Goal: Check status: Check status

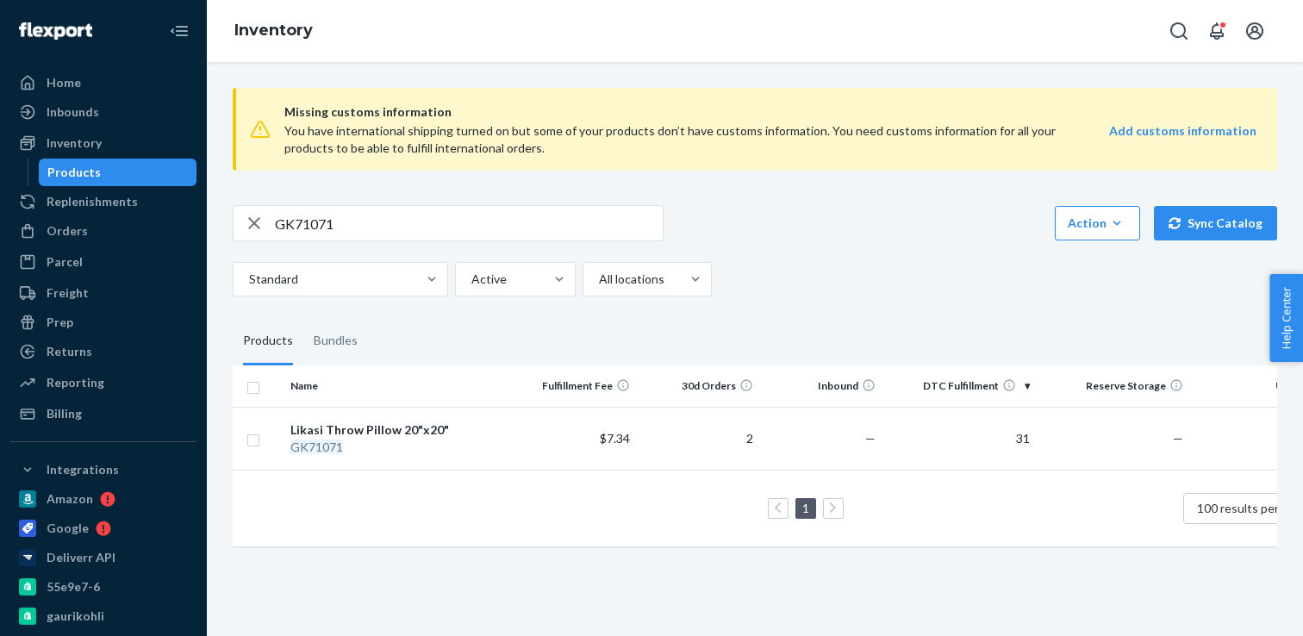
click at [308, 229] on input "GK71071" at bounding box center [469, 223] width 388 height 34
paste input "2"
click at [311, 221] on input "GK71072" at bounding box center [469, 223] width 388 height 34
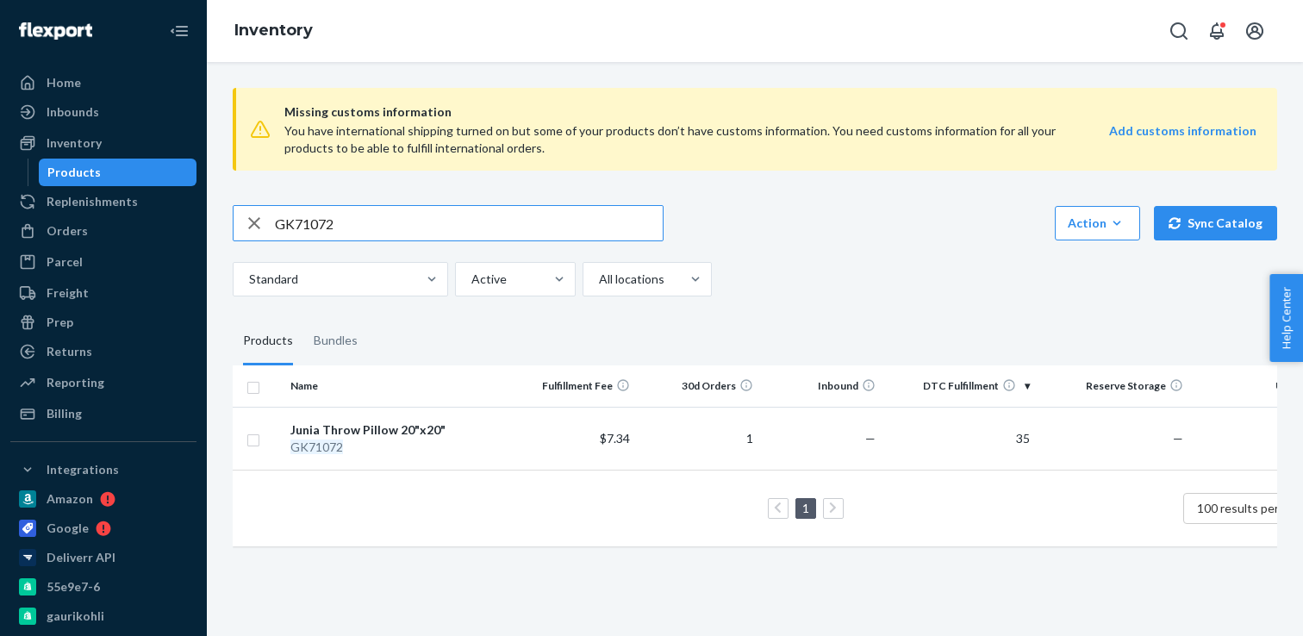
paste input "3"
type input "GK71073"
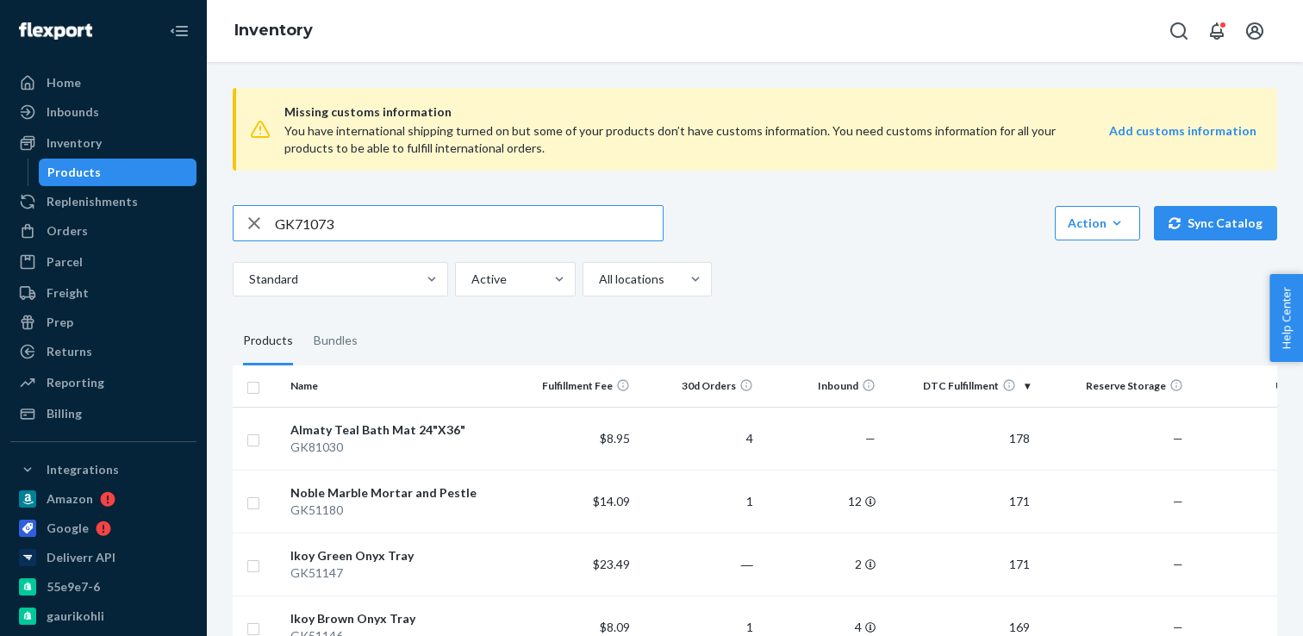
click at [394, 228] on input "GK71073" at bounding box center [469, 223] width 388 height 34
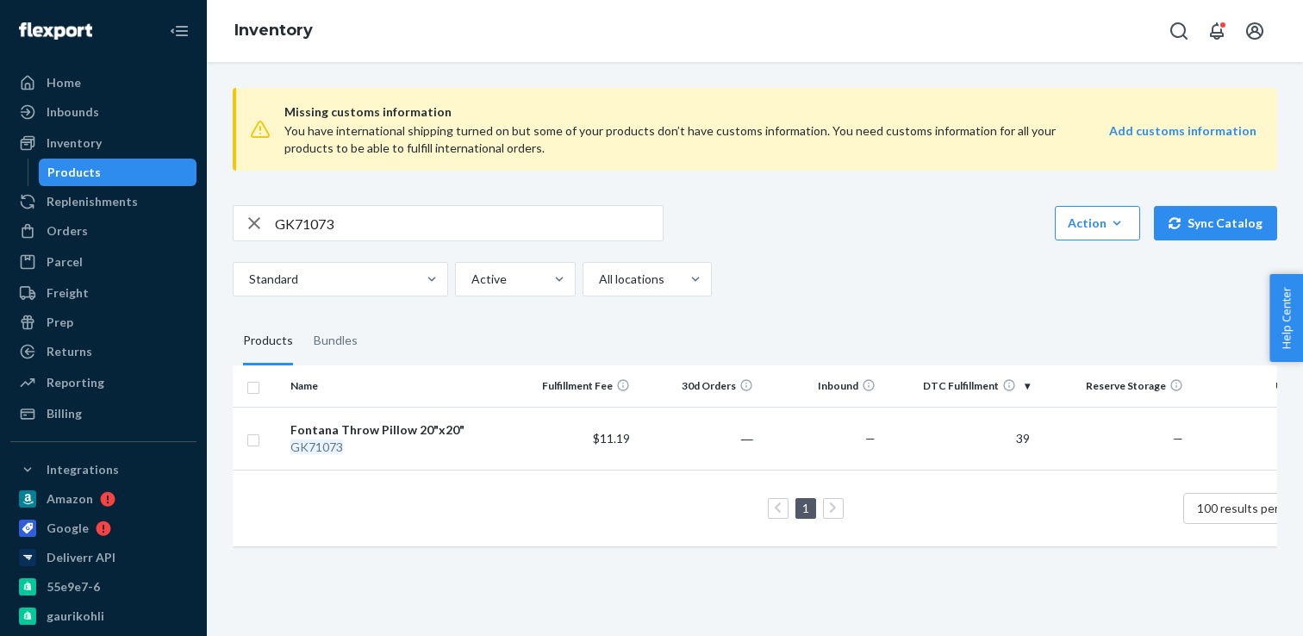
click at [320, 226] on input "GK71073" at bounding box center [469, 223] width 388 height 34
paste input "4"
click at [301, 215] on input "GK71074" at bounding box center [469, 223] width 388 height 34
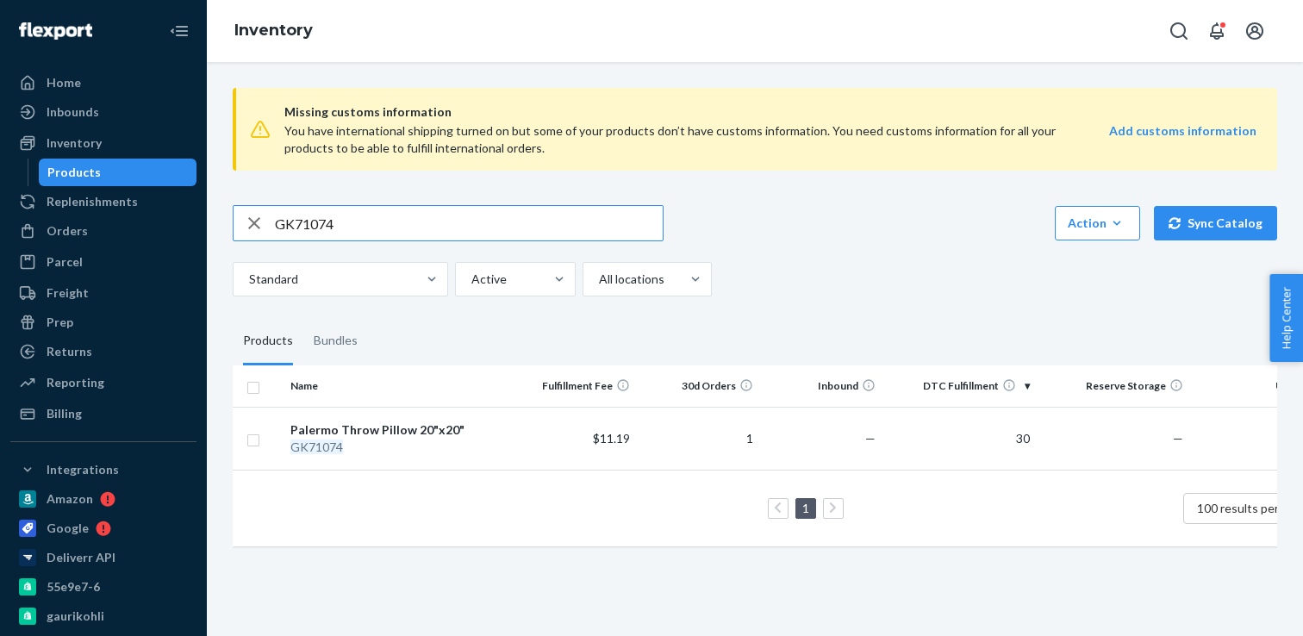
paste input "5"
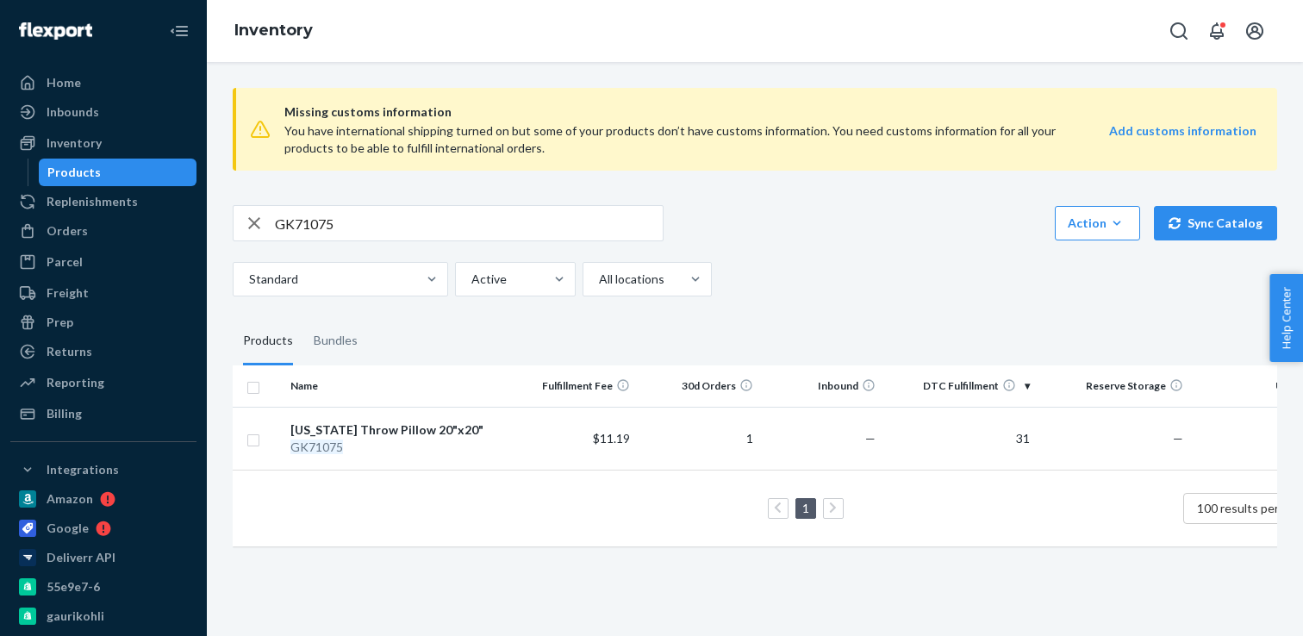
click at [321, 218] on input "GK71075" at bounding box center [469, 223] width 388 height 34
paste input "6"
click at [283, 227] on input "GK71076" at bounding box center [469, 223] width 388 height 34
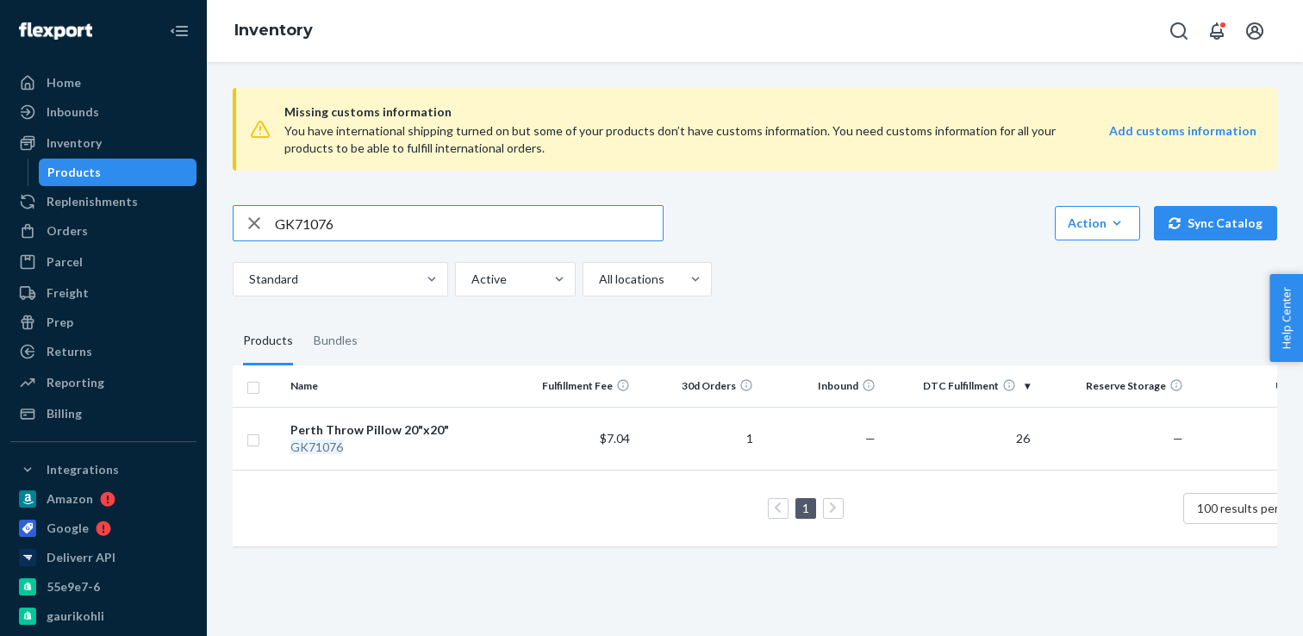
click at [283, 227] on input "GK71076" at bounding box center [469, 223] width 388 height 34
paste input "7"
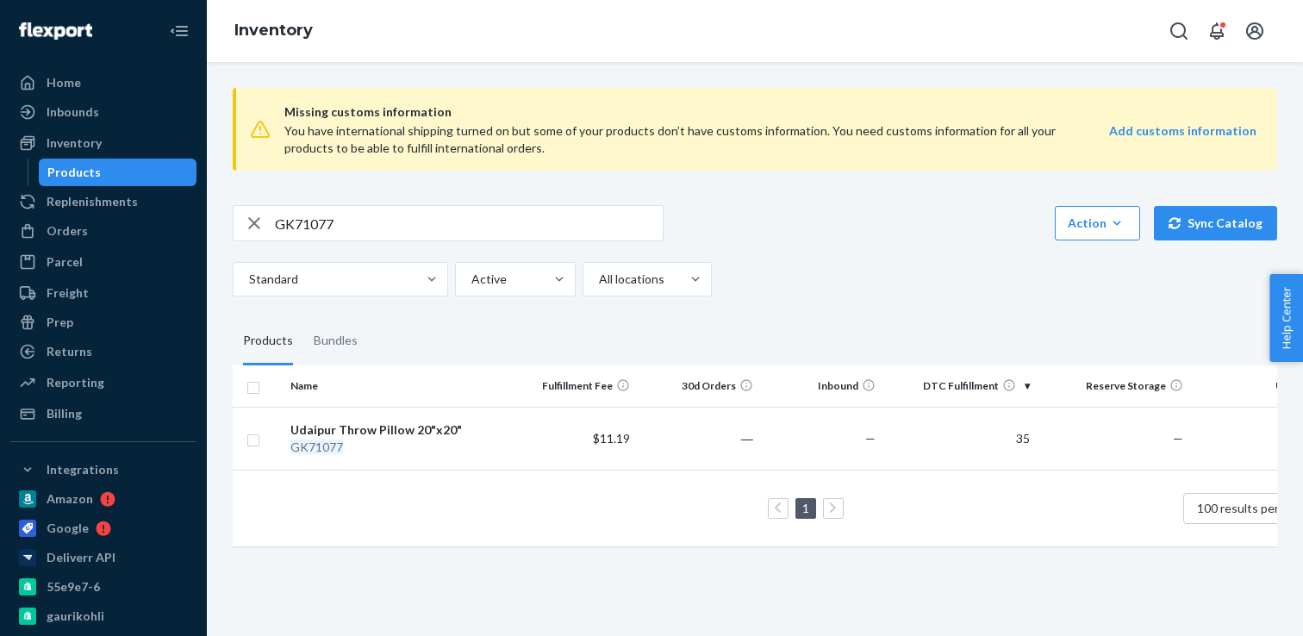
click at [318, 218] on input "GK71077" at bounding box center [469, 223] width 388 height 34
paste input "8"
type input "GK71078"
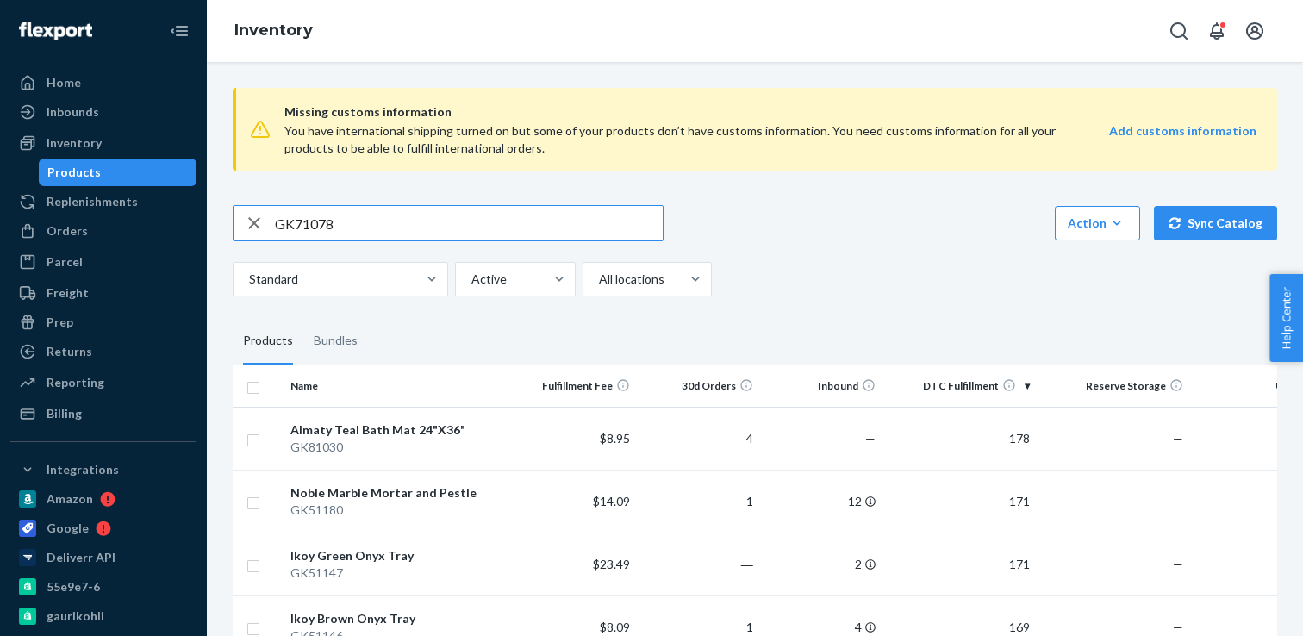
click at [394, 224] on input "GK71078" at bounding box center [469, 223] width 388 height 34
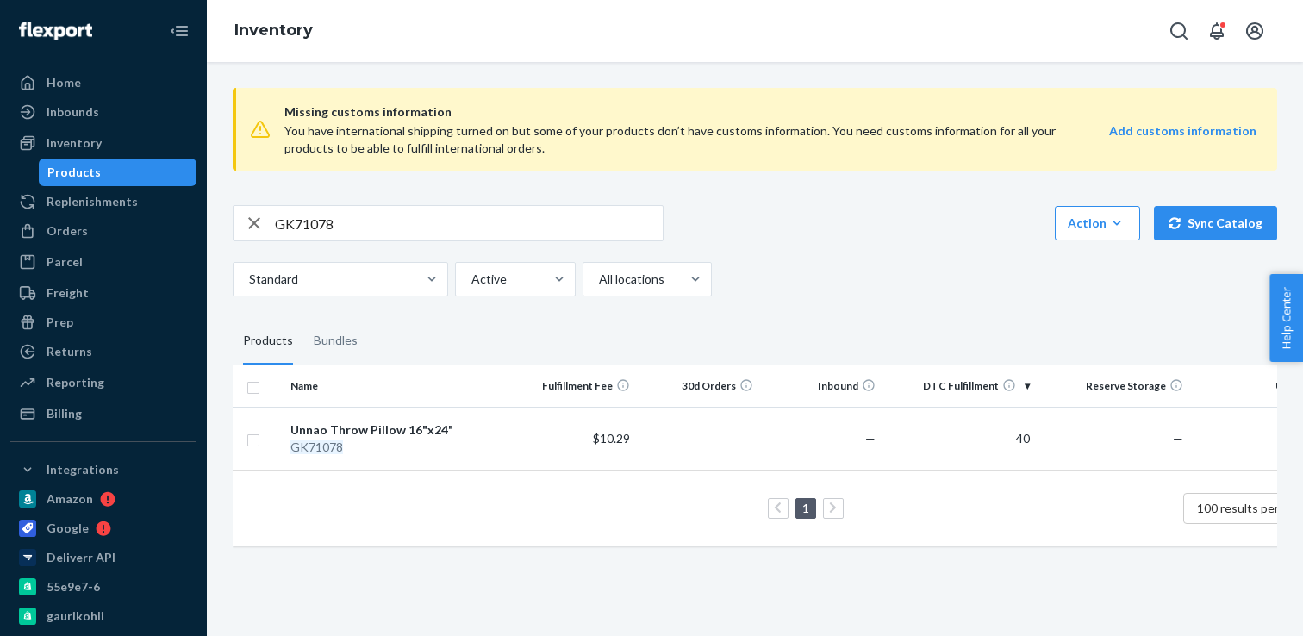
click at [293, 216] on input "GK71078" at bounding box center [469, 223] width 388 height 34
paste input "9"
click at [290, 222] on input "GK71079" at bounding box center [469, 223] width 388 height 34
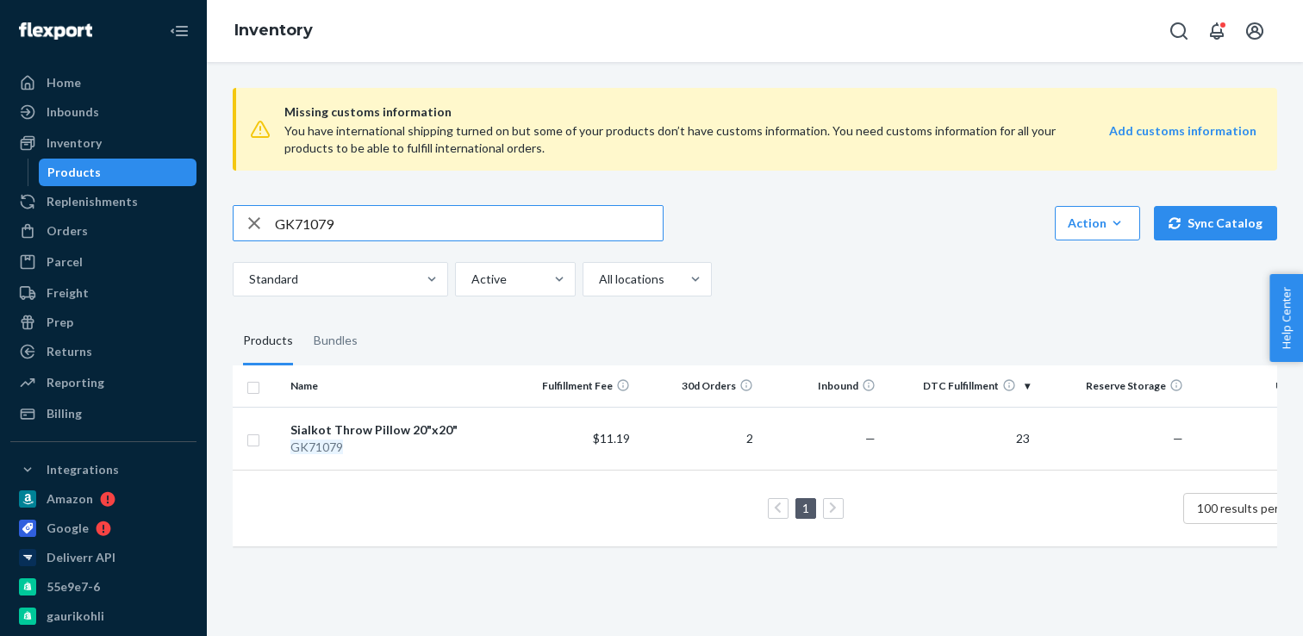
paste input "80"
click at [323, 218] on input "GK71080" at bounding box center [469, 223] width 388 height 34
paste input "1"
click at [309, 225] on input "GK71081" at bounding box center [469, 223] width 388 height 34
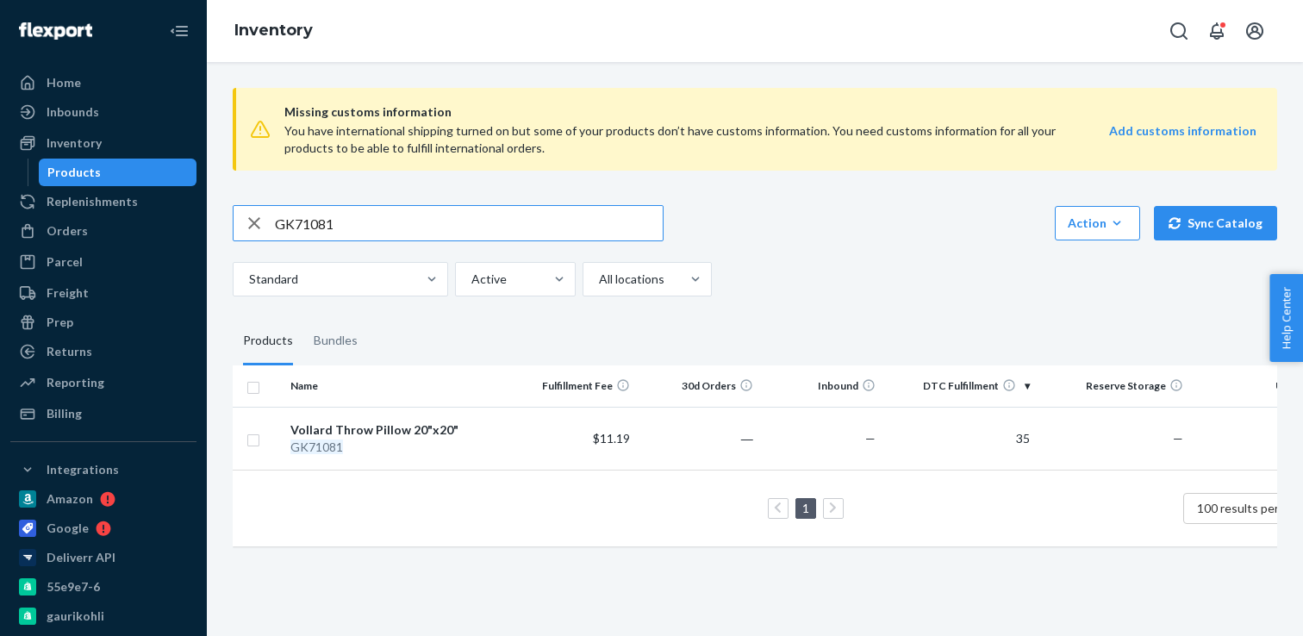
click at [309, 225] on input "GK71081" at bounding box center [469, 223] width 388 height 34
paste input "2"
click at [304, 229] on input "GK71082" at bounding box center [469, 223] width 388 height 34
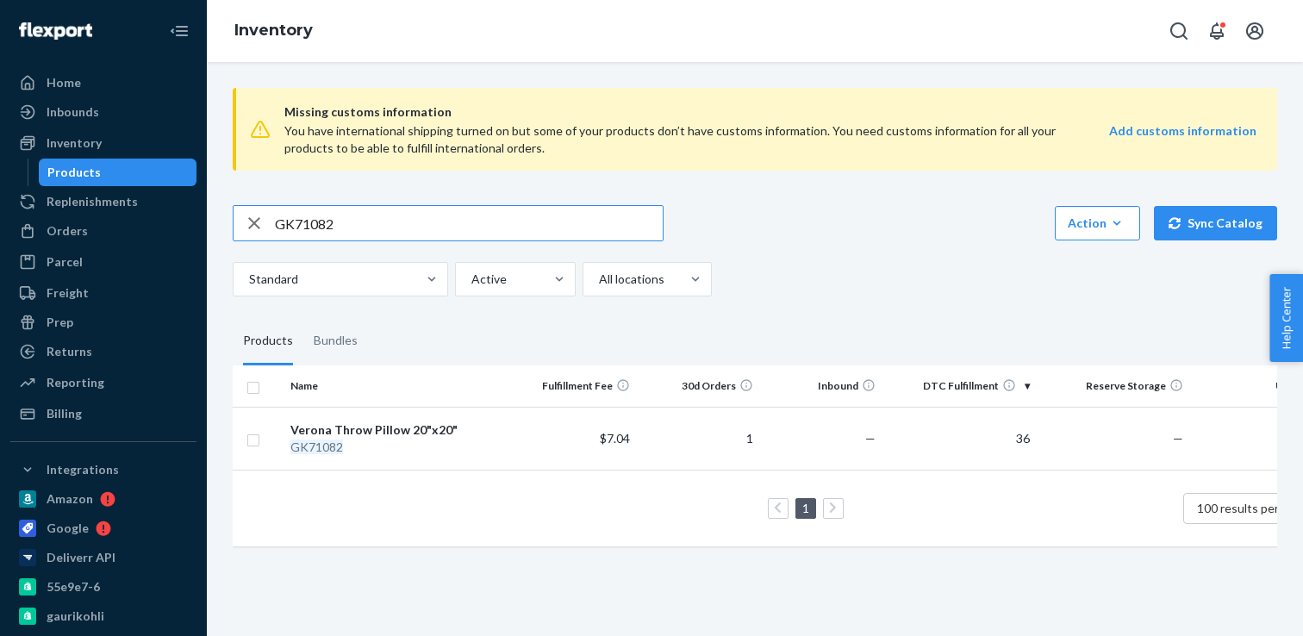
paste input "3"
type input "GK71083"
